Goal: Task Accomplishment & Management: Use online tool/utility

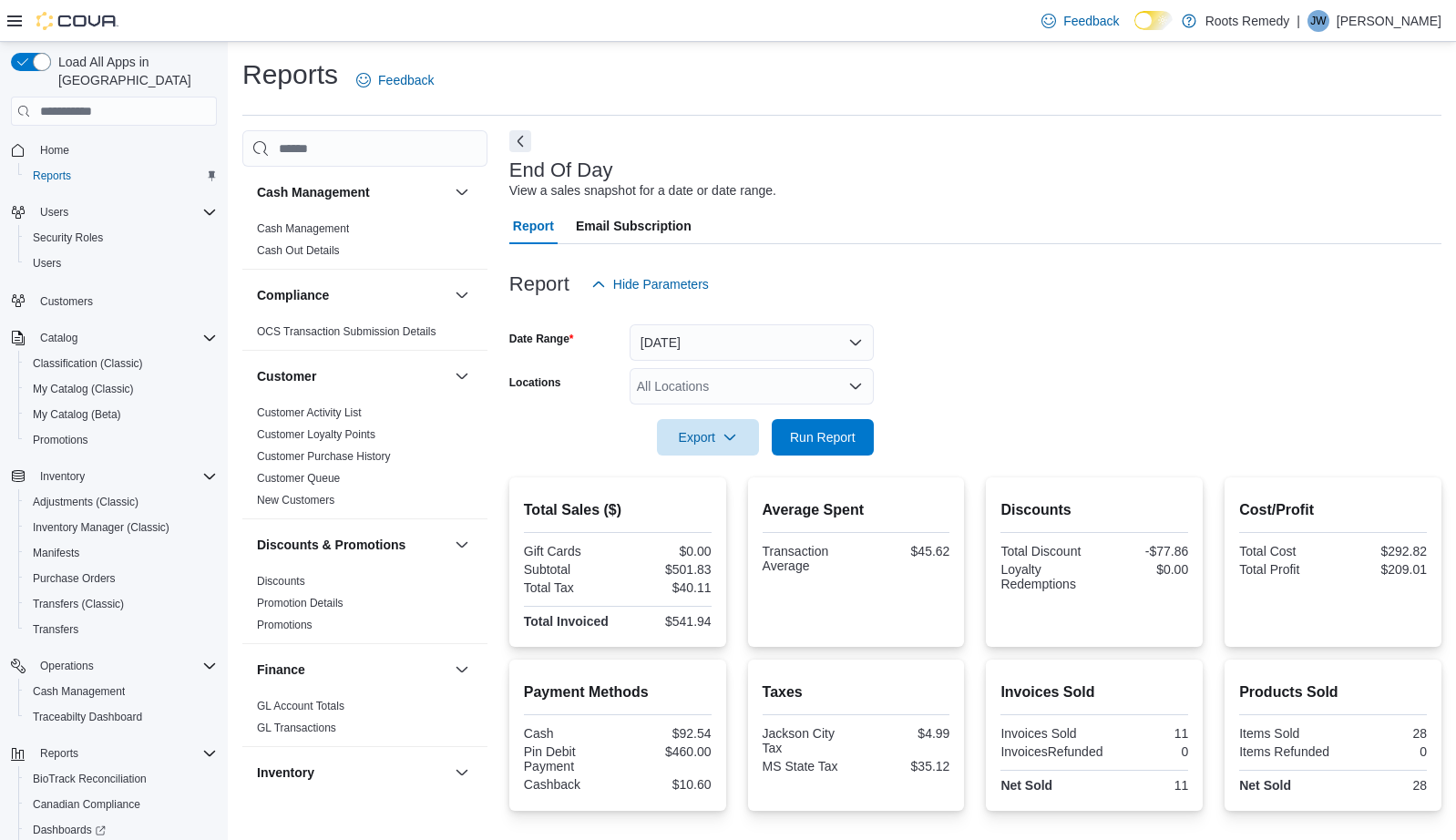
click at [832, 459] on div at bounding box center [975, 467] width 932 height 22
click at [829, 442] on span "Run Report" at bounding box center [822, 436] width 65 height 18
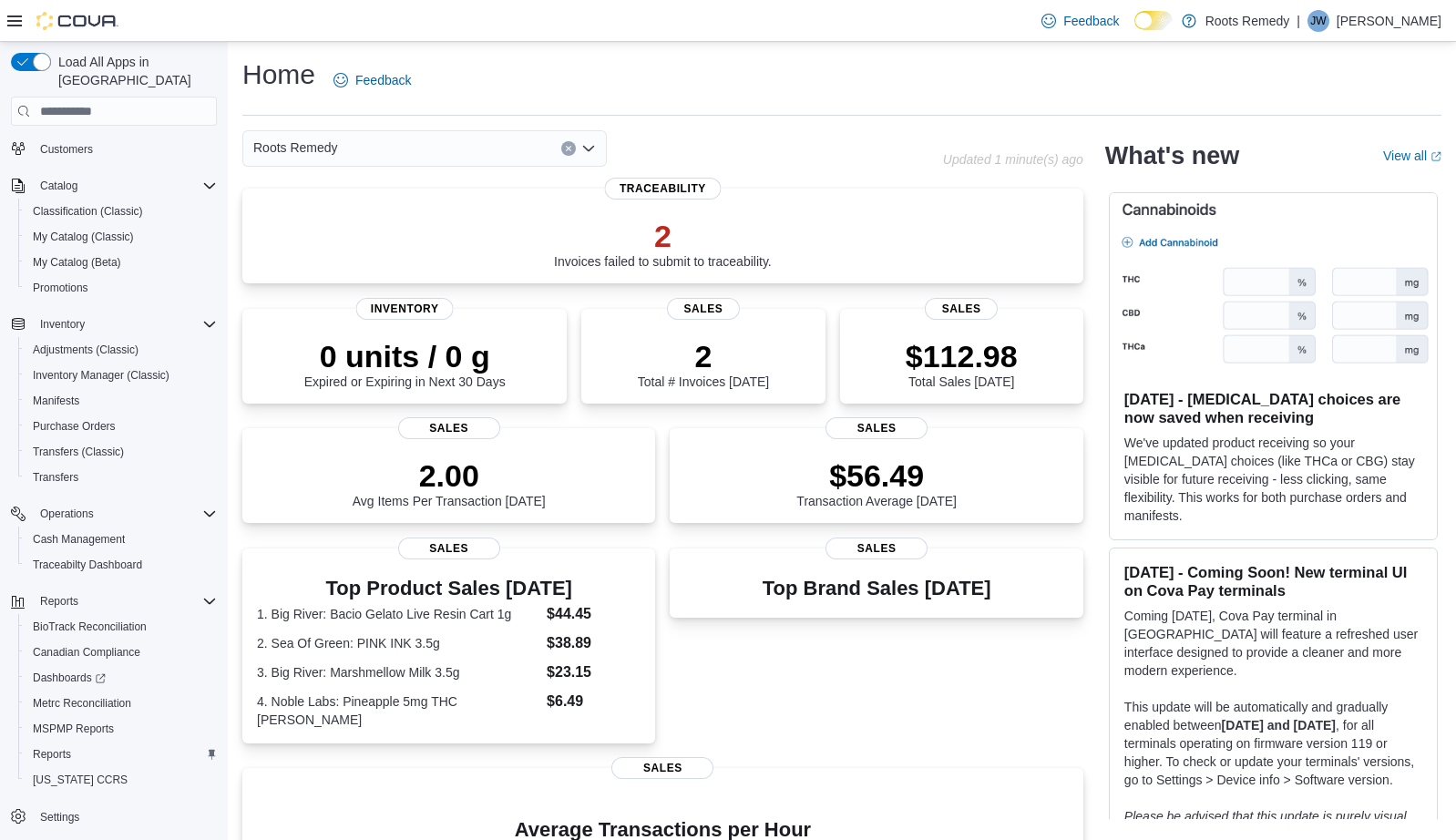
scroll to position [152, 0]
click at [57, 744] on span "Reports" at bounding box center [52, 755] width 39 height 22
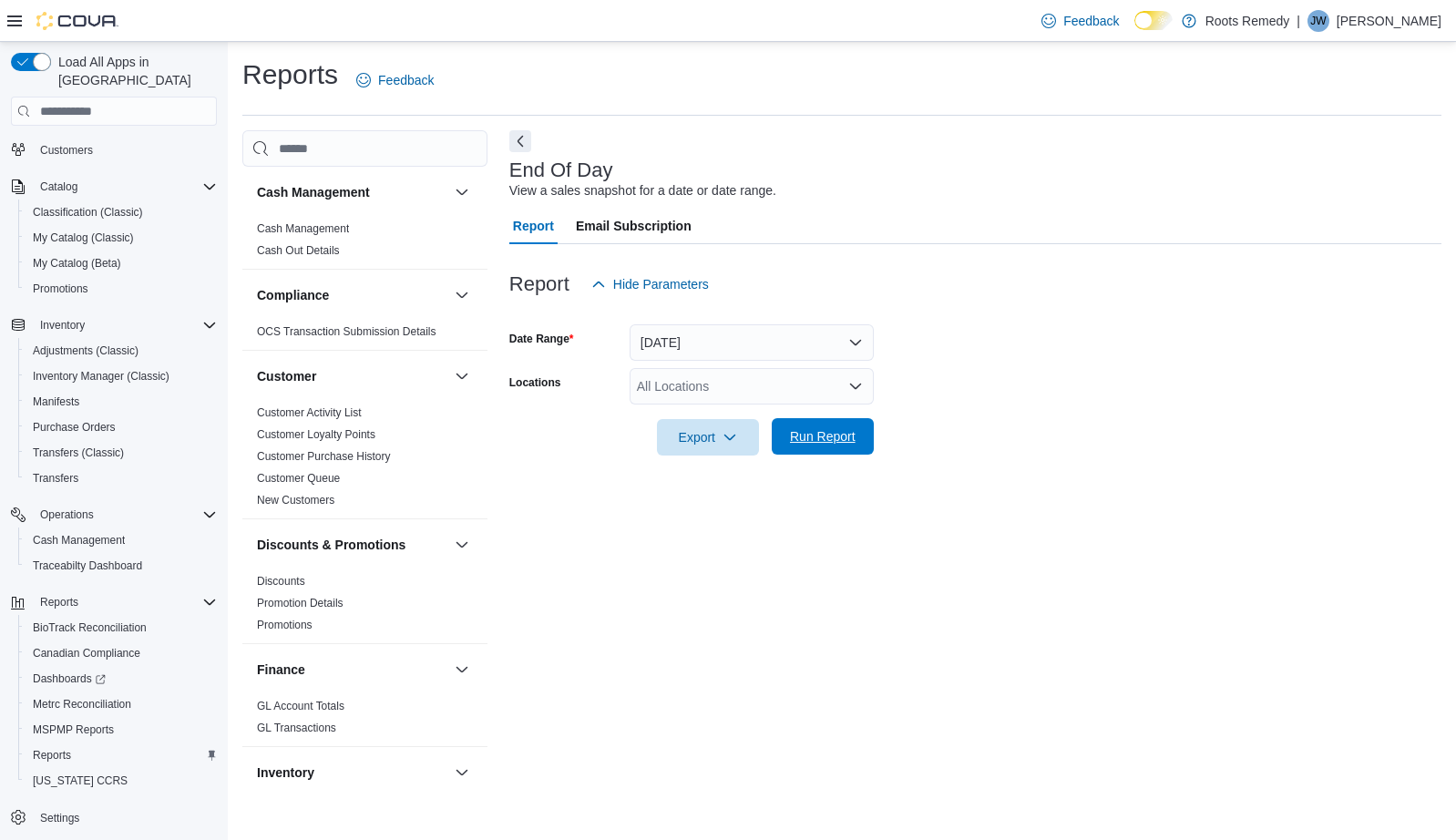
click at [828, 446] on span "Run Report" at bounding box center [822, 436] width 80 height 37
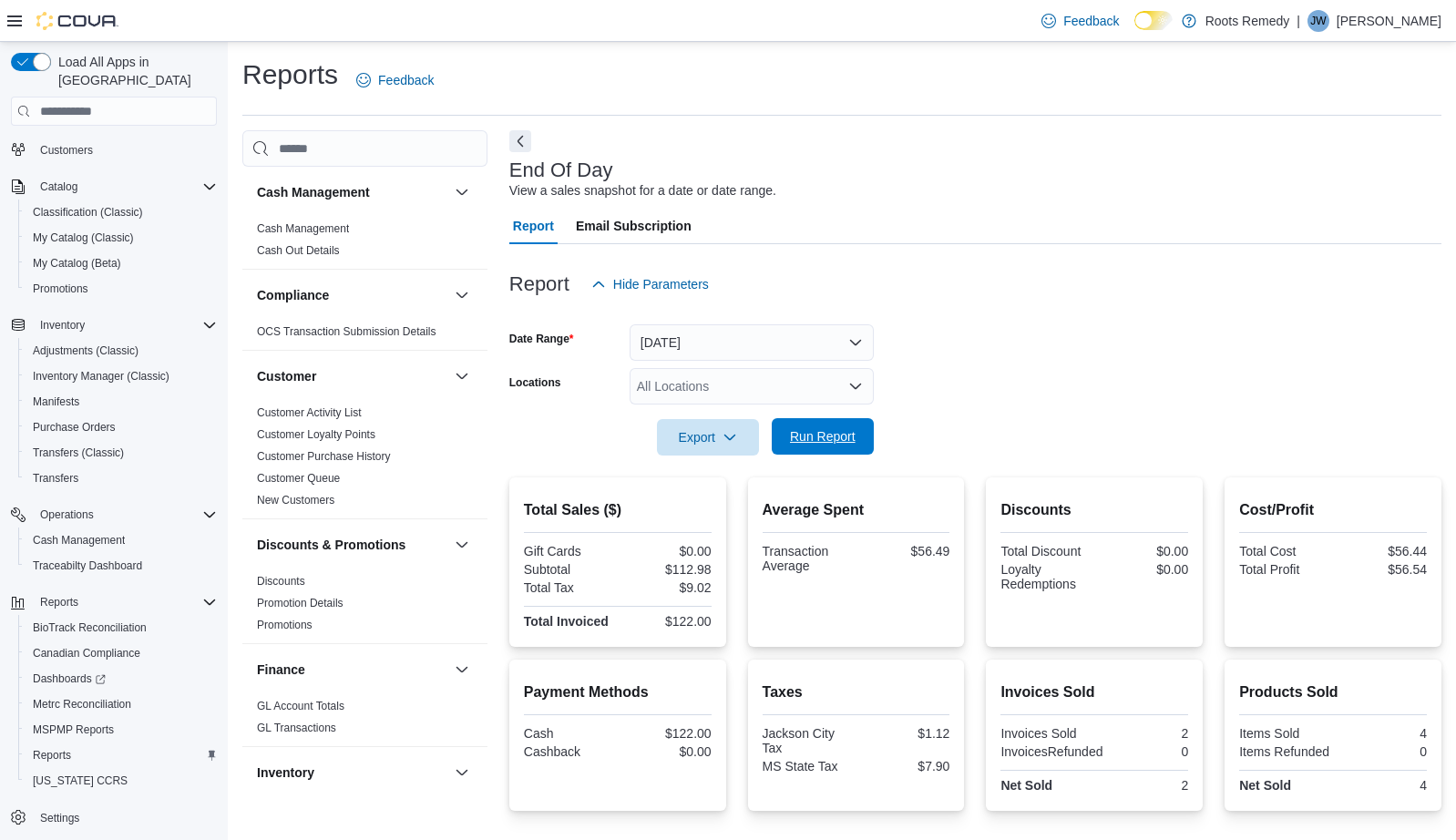
click at [800, 431] on span "Run Report" at bounding box center [822, 436] width 65 height 18
